Goal: Task Accomplishment & Management: Use online tool/utility

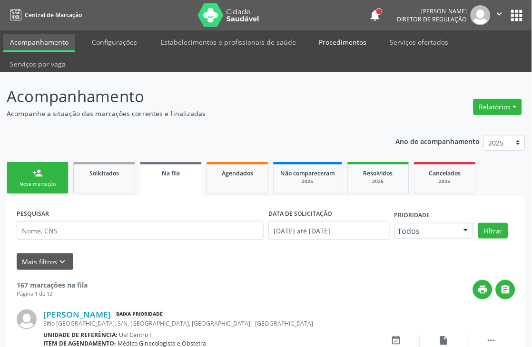
click at [325, 40] on link "Procedimentos" at bounding box center [342, 42] width 61 height 17
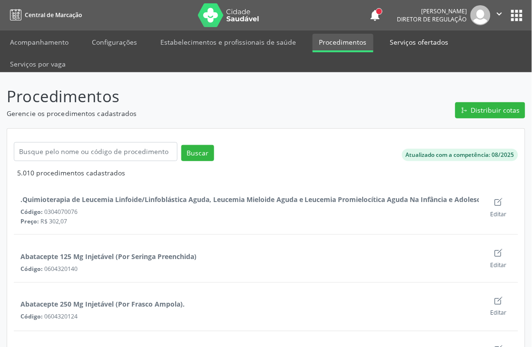
click at [400, 39] on link "Serviços ofertados" at bounding box center [419, 42] width 72 height 17
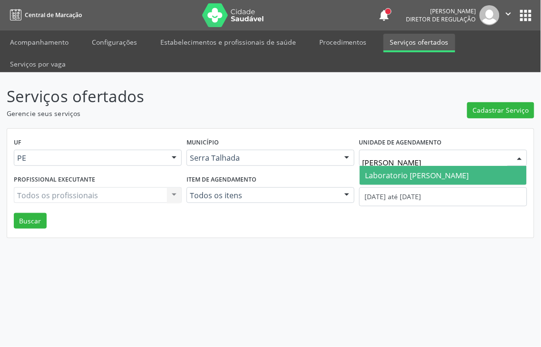
type input "paulo"
click at [428, 170] on span "Laboratorio [PERSON_NAME]" at bounding box center [417, 175] width 104 height 10
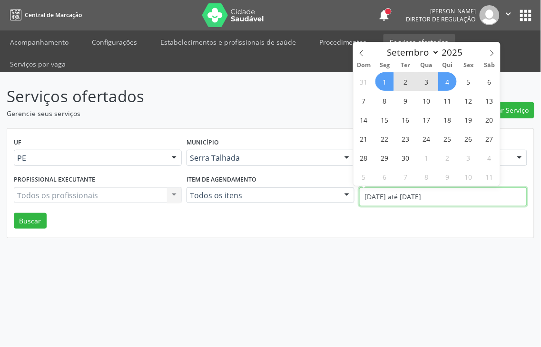
click at [426, 176] on body "Central de Marcação notifications Thaynná Vasconcelos Alves Ferreira Diretor de…" at bounding box center [270, 173] width 541 height 347
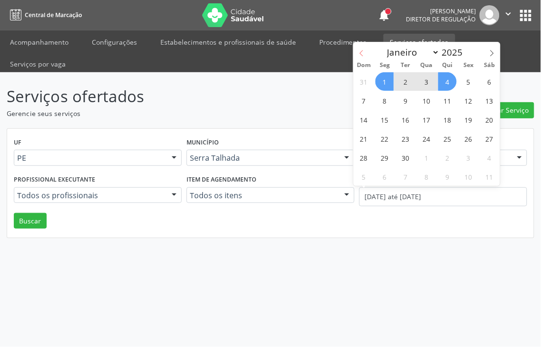
click at [360, 49] on span at bounding box center [361, 50] width 16 height 16
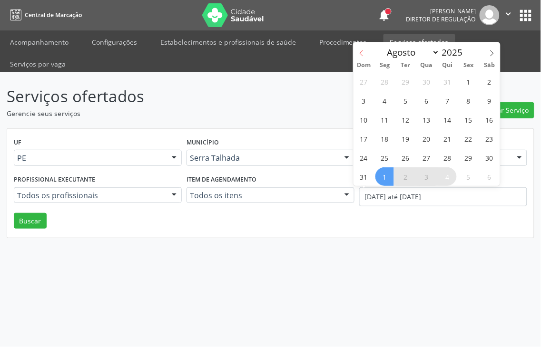
click at [365, 53] on span at bounding box center [361, 50] width 16 height 16
select select "6"
click at [391, 119] on span "14" at bounding box center [384, 119] width 19 height 19
type input "14/07/2025"
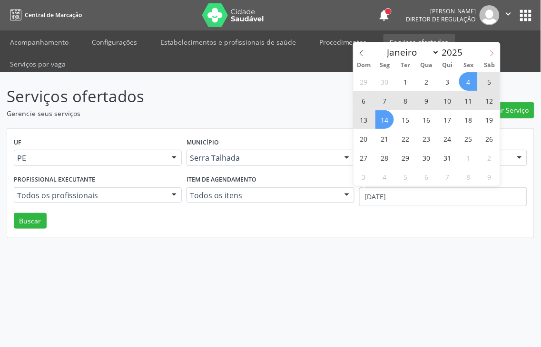
click at [490, 56] on icon at bounding box center [491, 53] width 7 height 7
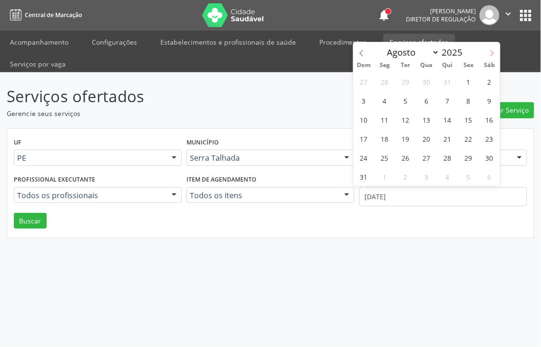
click at [490, 56] on icon at bounding box center [491, 53] width 7 height 7
select select "8"
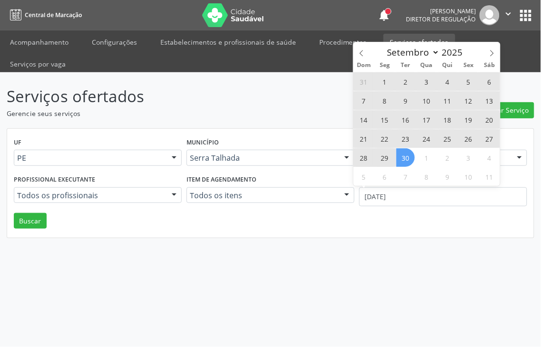
click at [410, 155] on span "30" at bounding box center [405, 157] width 19 height 19
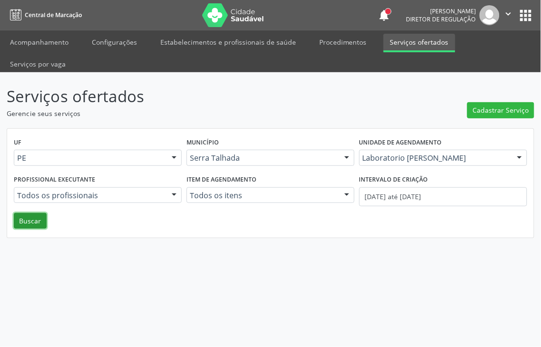
click at [33, 213] on button "Buscar" at bounding box center [30, 221] width 33 height 16
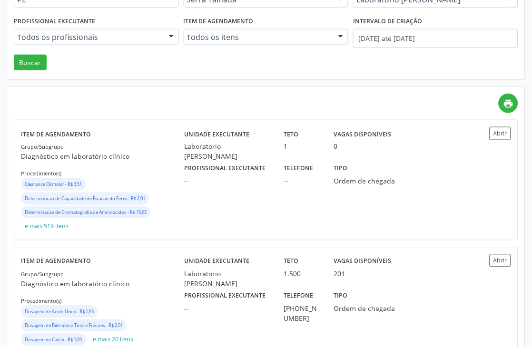
scroll to position [186, 0]
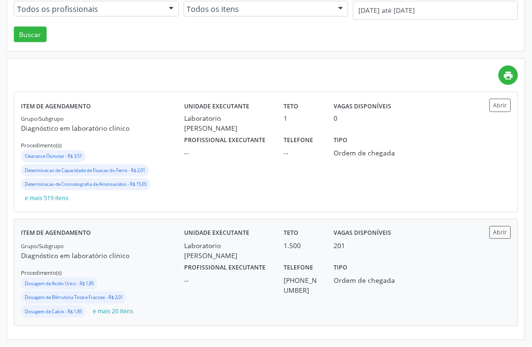
click at [197, 249] on div "Laboratorio [PERSON_NAME]" at bounding box center [227, 251] width 87 height 20
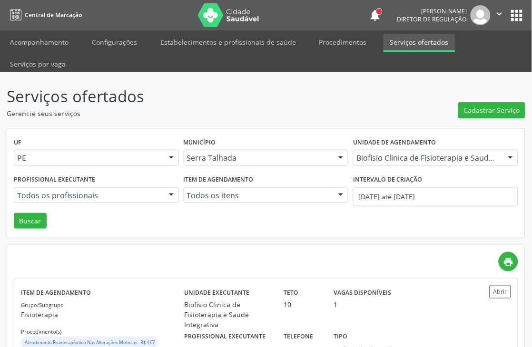
click at [504, 13] on icon "" at bounding box center [499, 14] width 10 height 10
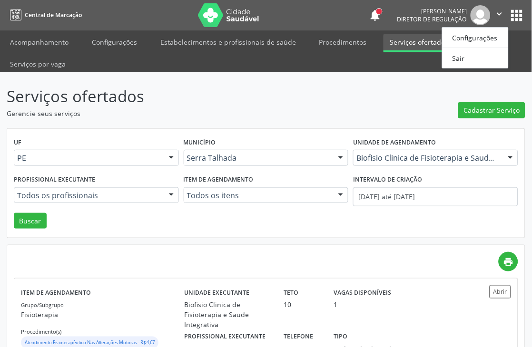
click at [504, 13] on icon "" at bounding box center [499, 14] width 10 height 10
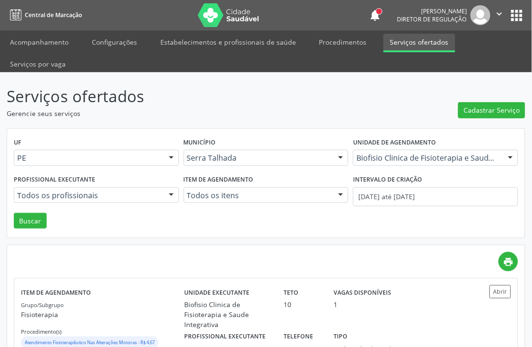
click at [252, 10] on link at bounding box center [229, 15] width 76 height 24
